Goal: Find specific page/section: Find specific page/section

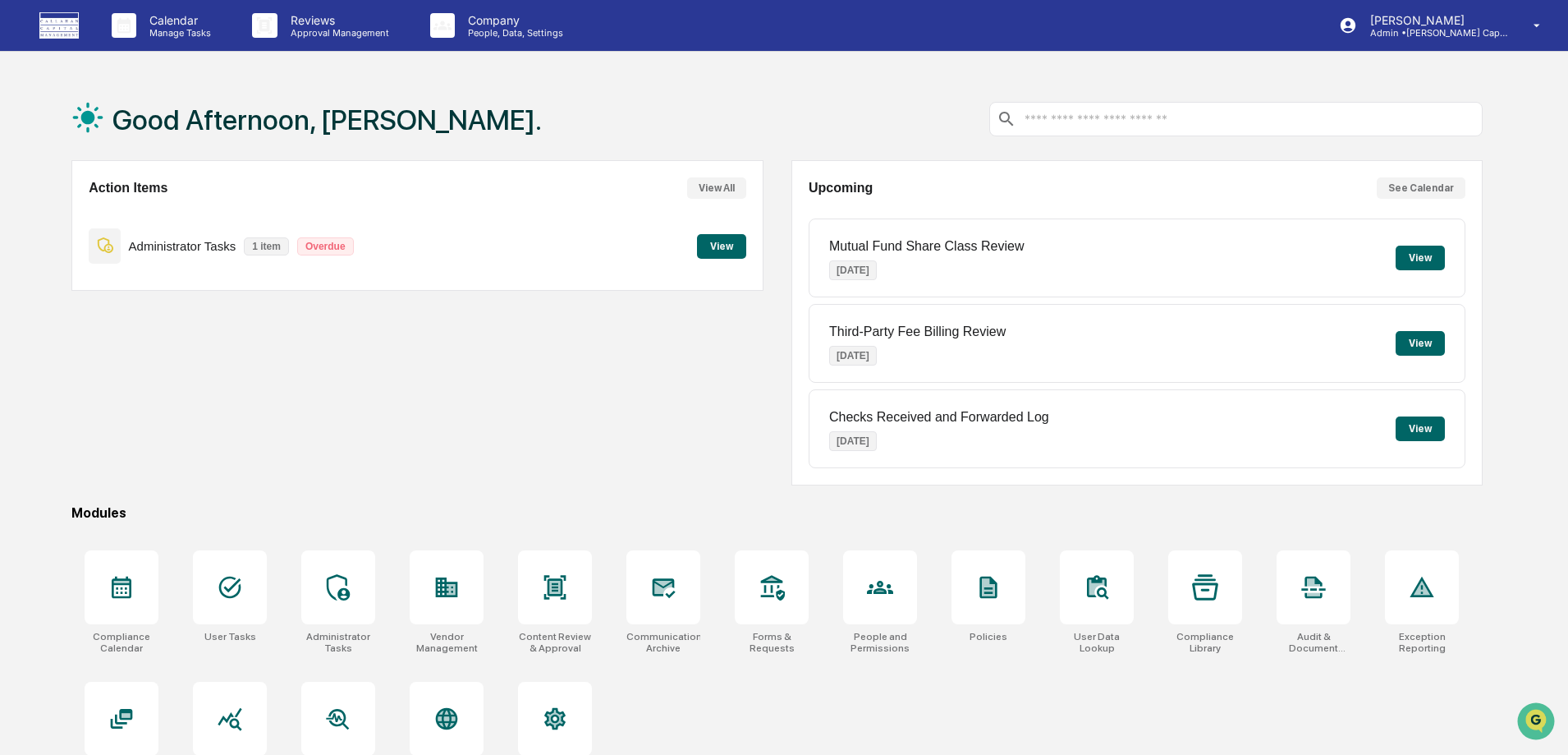
scroll to position [78, 0]
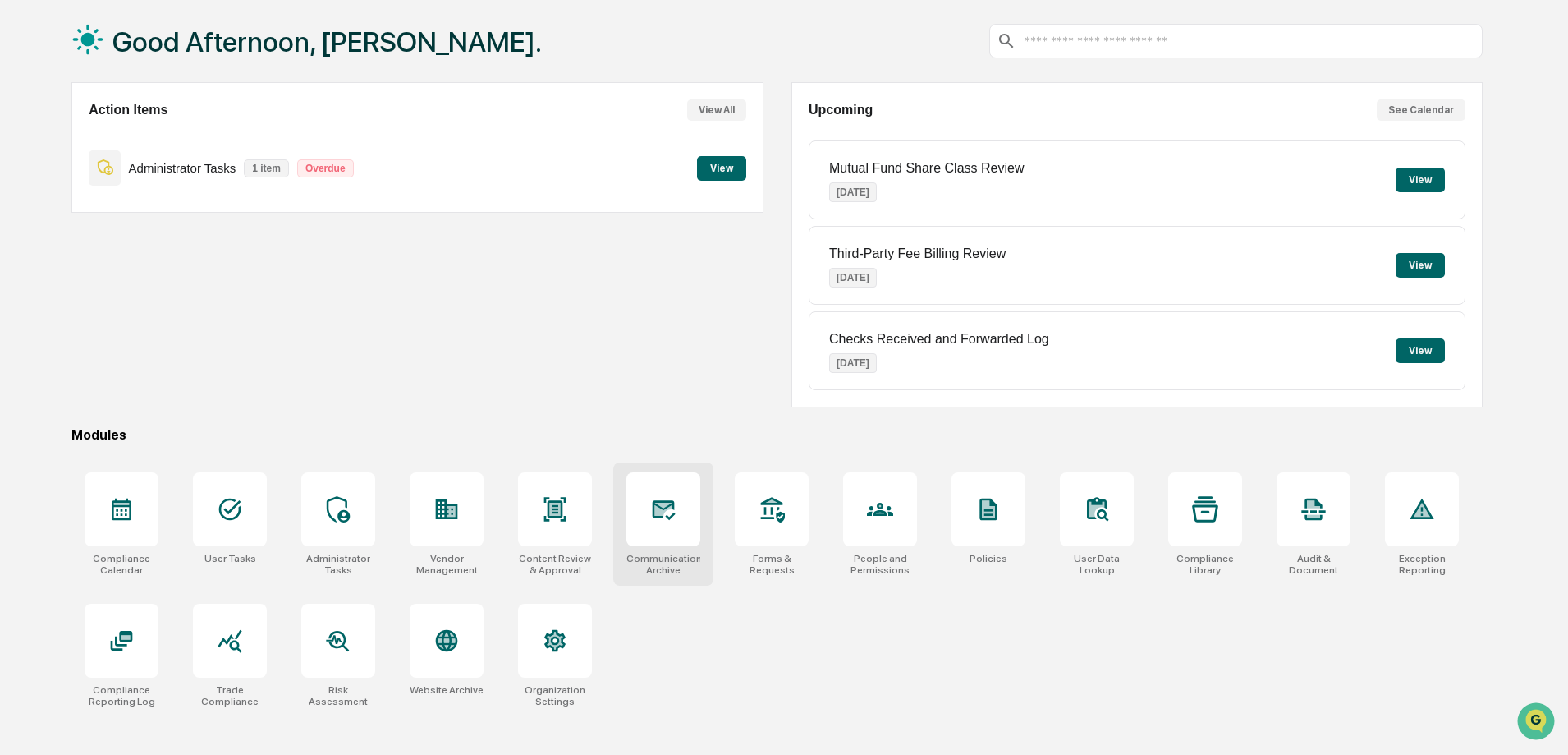
click at [664, 526] on div at bounding box center [664, 509] width 74 height 74
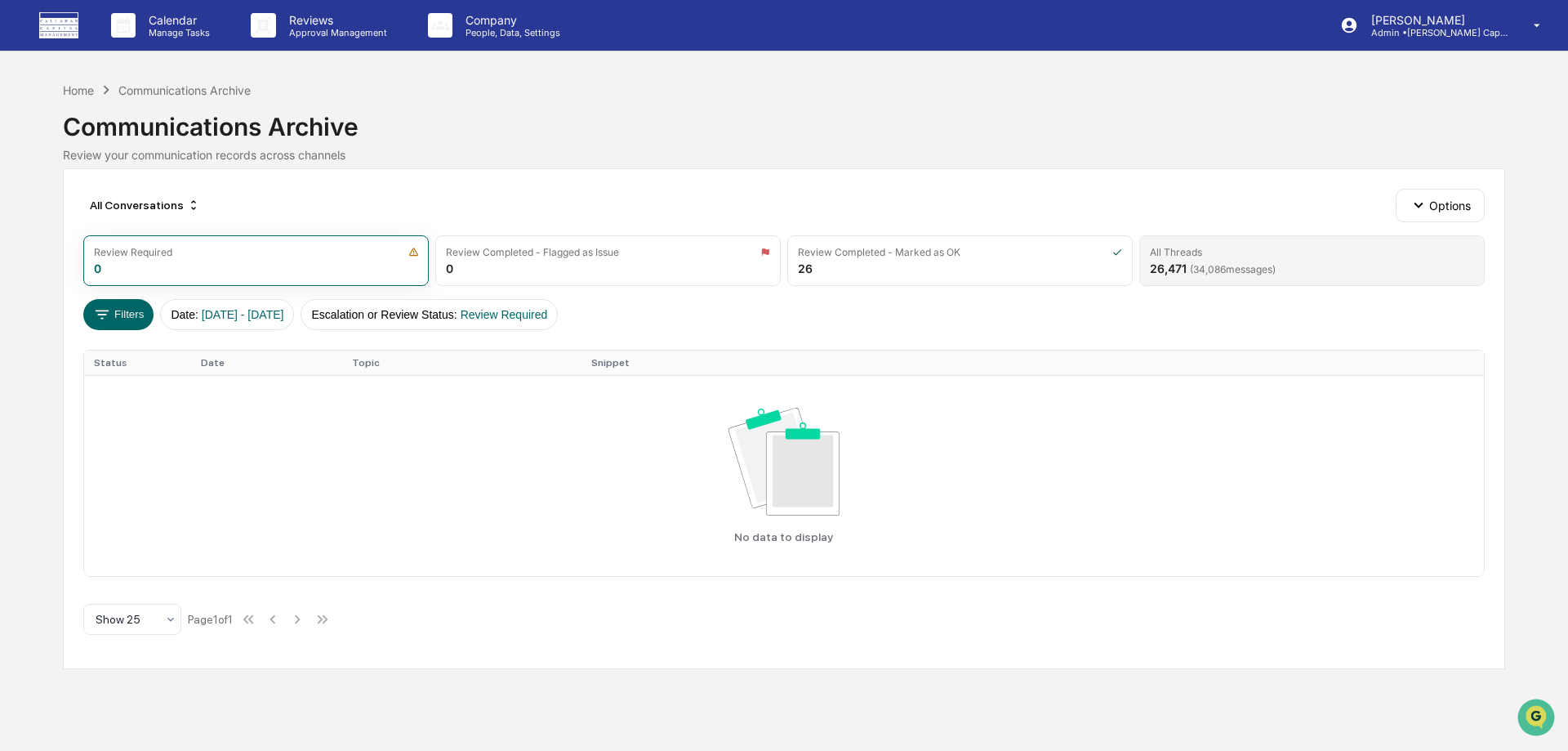
click at [1194, 272] on span "( 34,086 messages)" at bounding box center [1233, 269] width 86 height 12
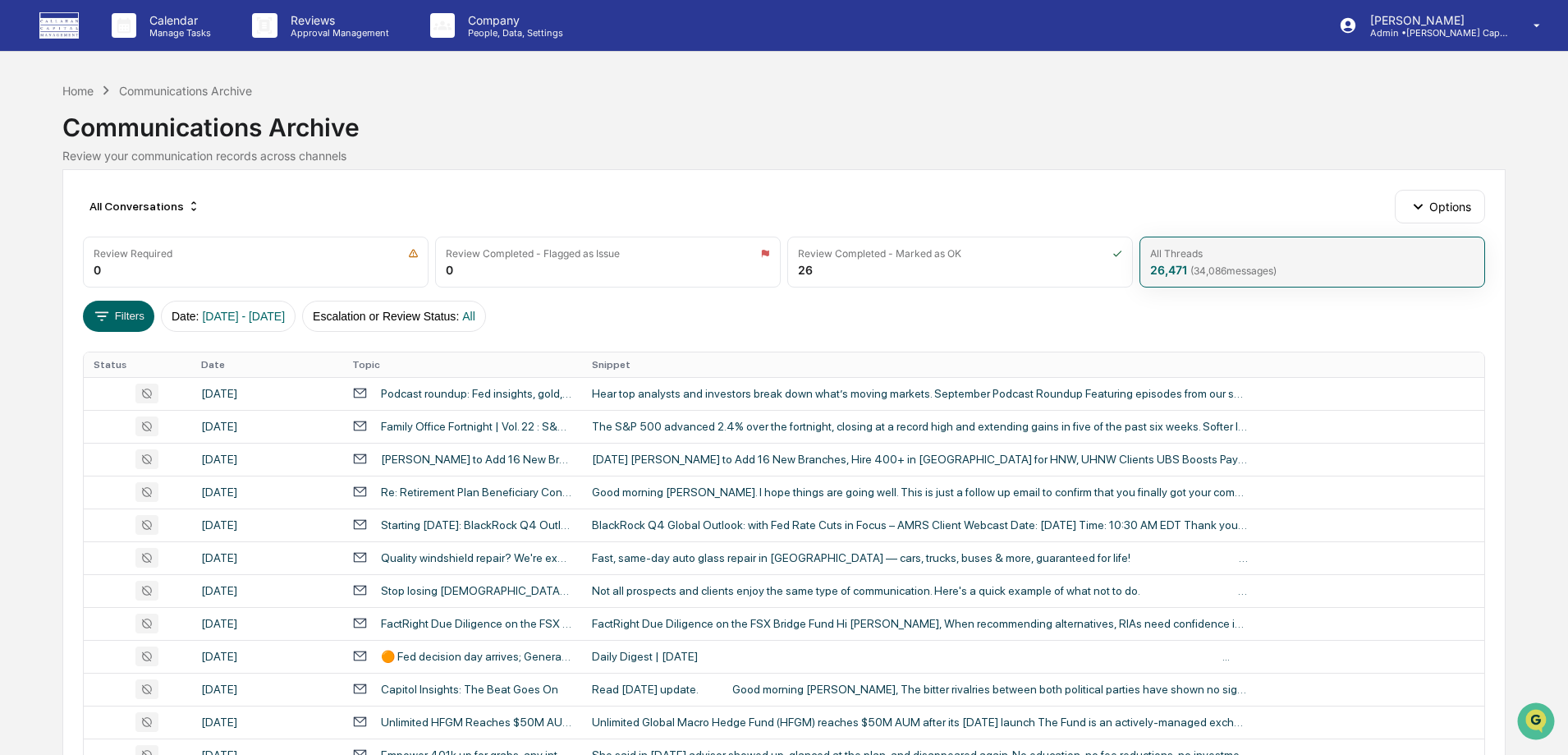
click at [1200, 274] on span "( 34,086 messages)" at bounding box center [1233, 271] width 86 height 12
click at [329, 289] on div "All Conversations Options Review Required 0 Review Completed - Flagged as Issue…" at bounding box center [784, 730] width 1442 height 1123
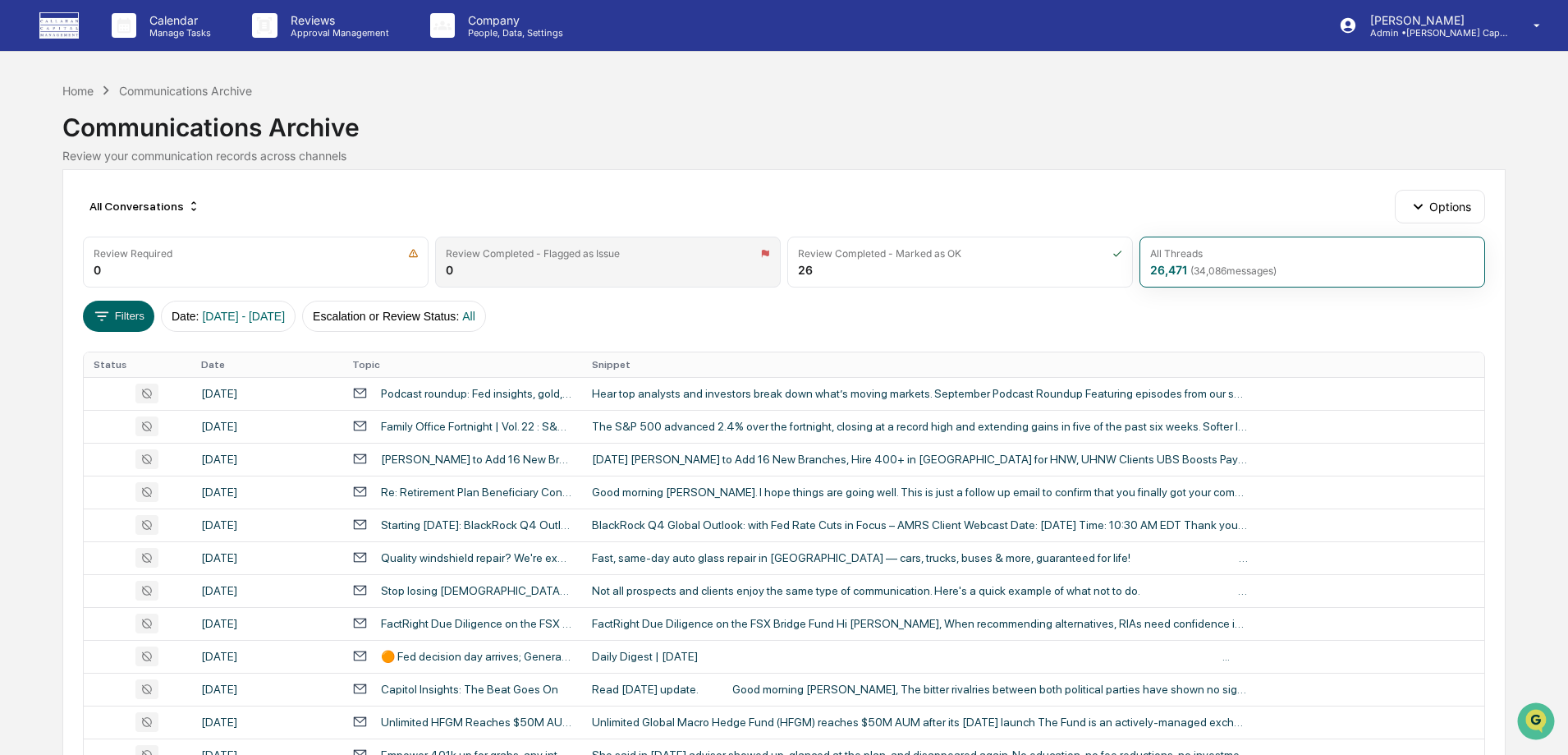
click at [461, 276] on div "Review Completed - Flagged as Issue 0" at bounding box center [608, 262] width 345 height 51
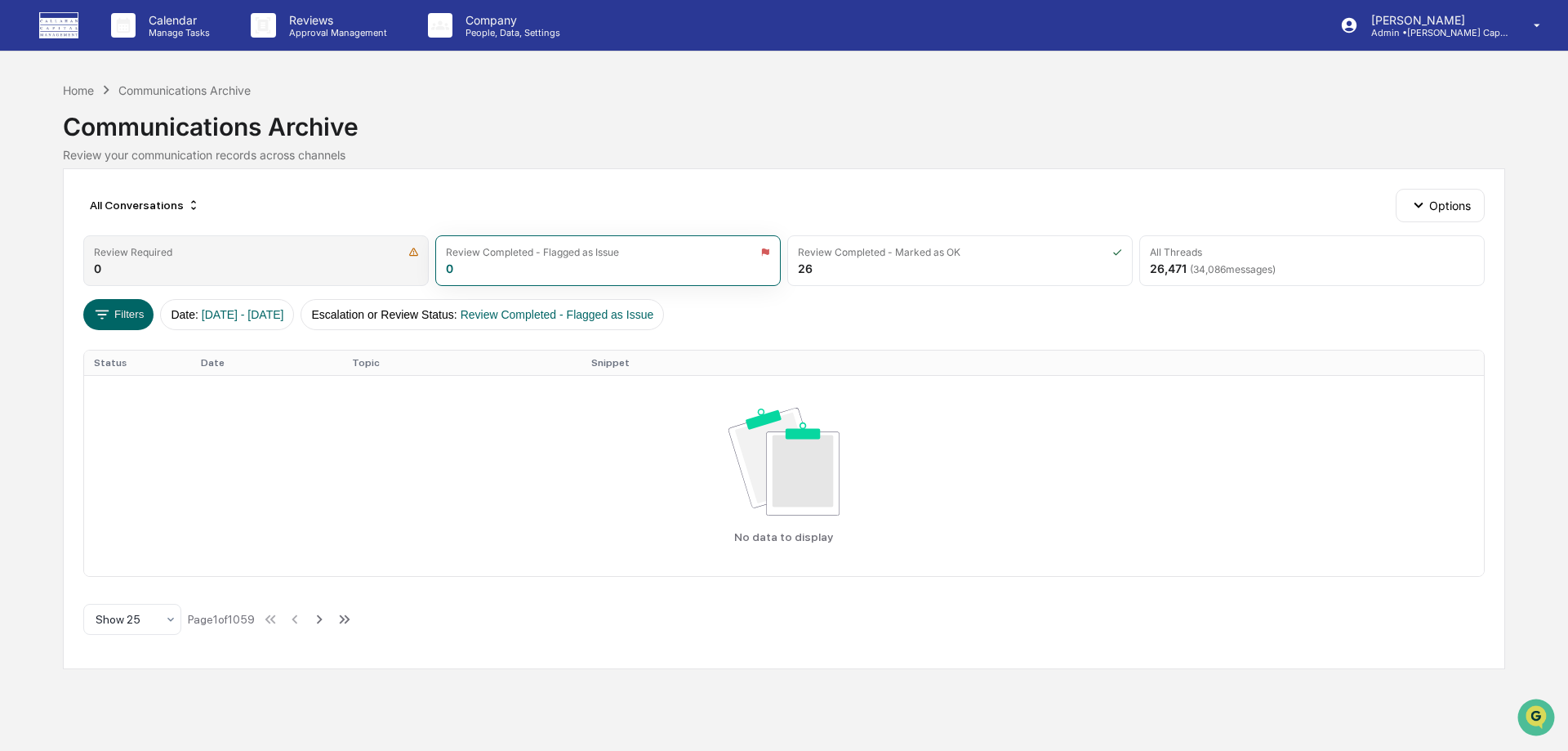
click at [353, 254] on div "Review Required" at bounding box center [256, 252] width 324 height 12
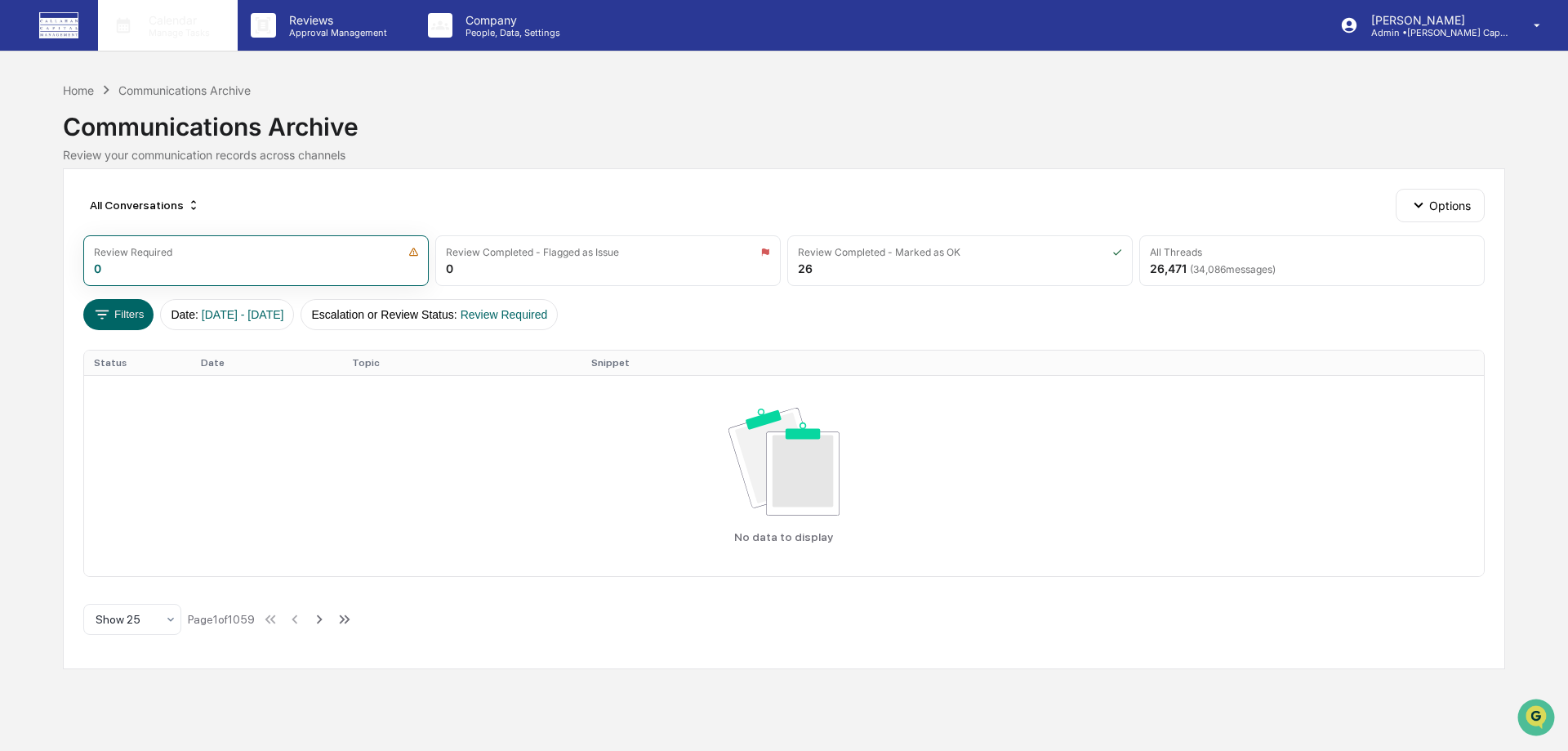
click at [207, 27] on p "Manage Tasks" at bounding box center [177, 33] width 83 height 11
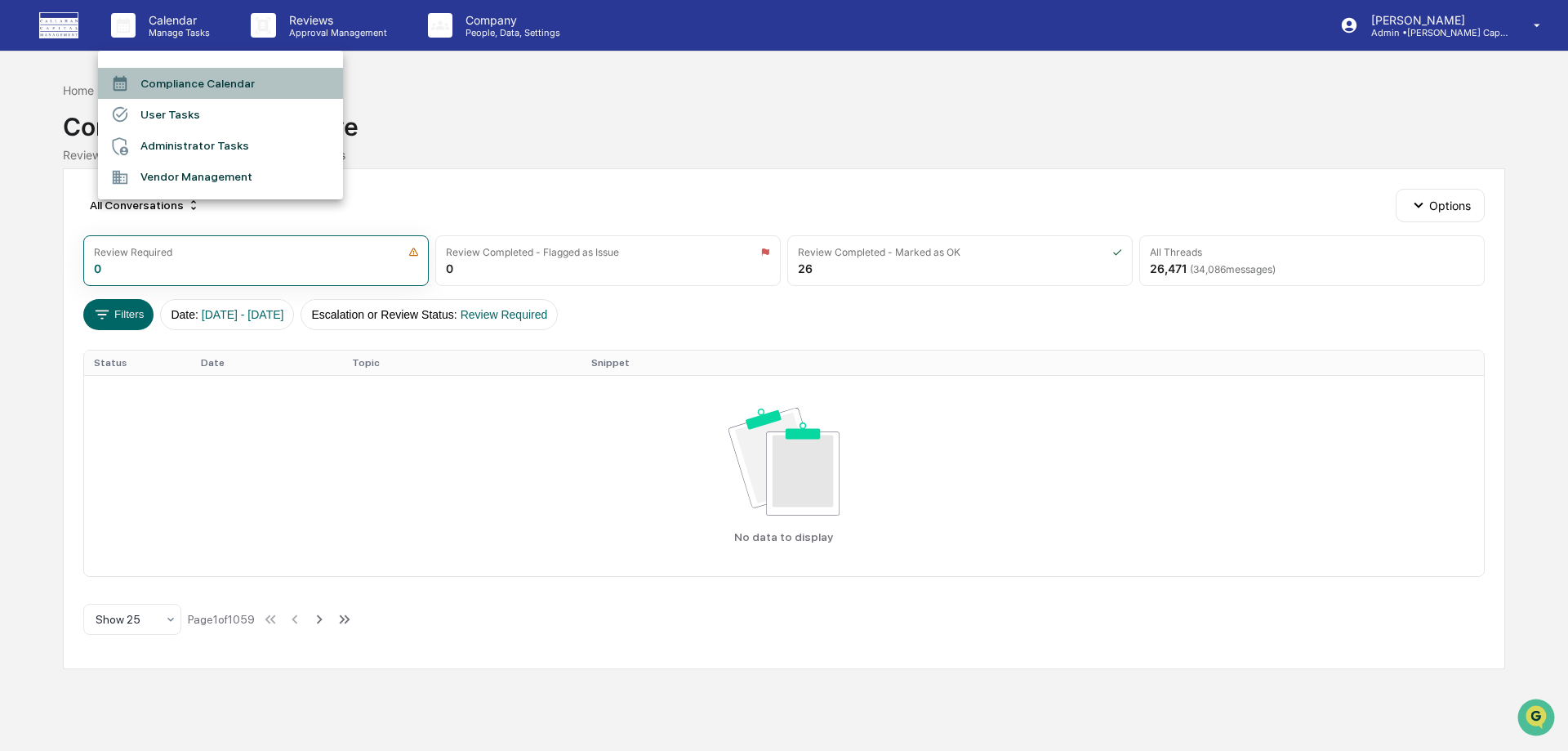
click at [177, 86] on li "Compliance Calendar" at bounding box center [221, 83] width 245 height 31
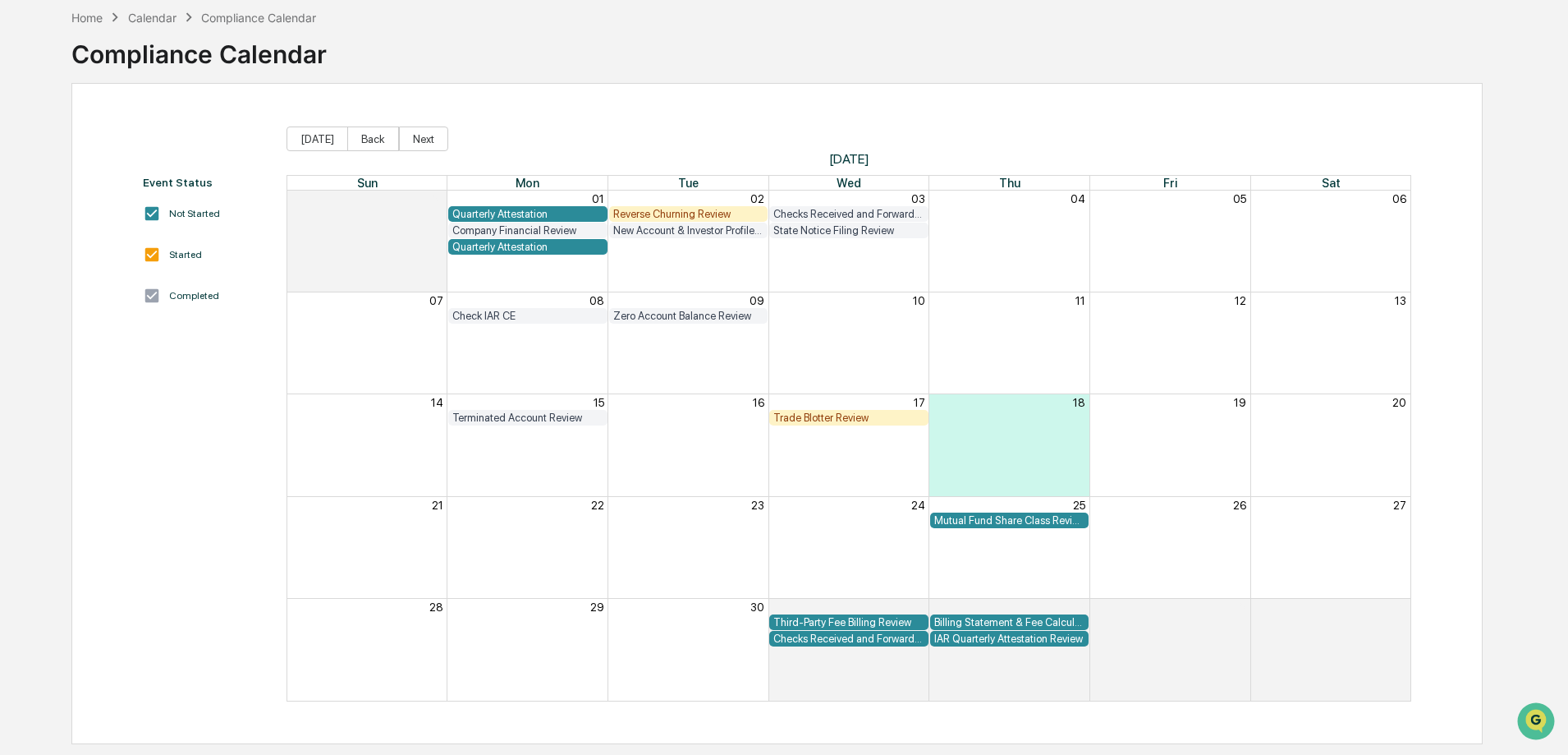
scroll to position [78, 0]
